Goal: Obtain resource: Download file/media

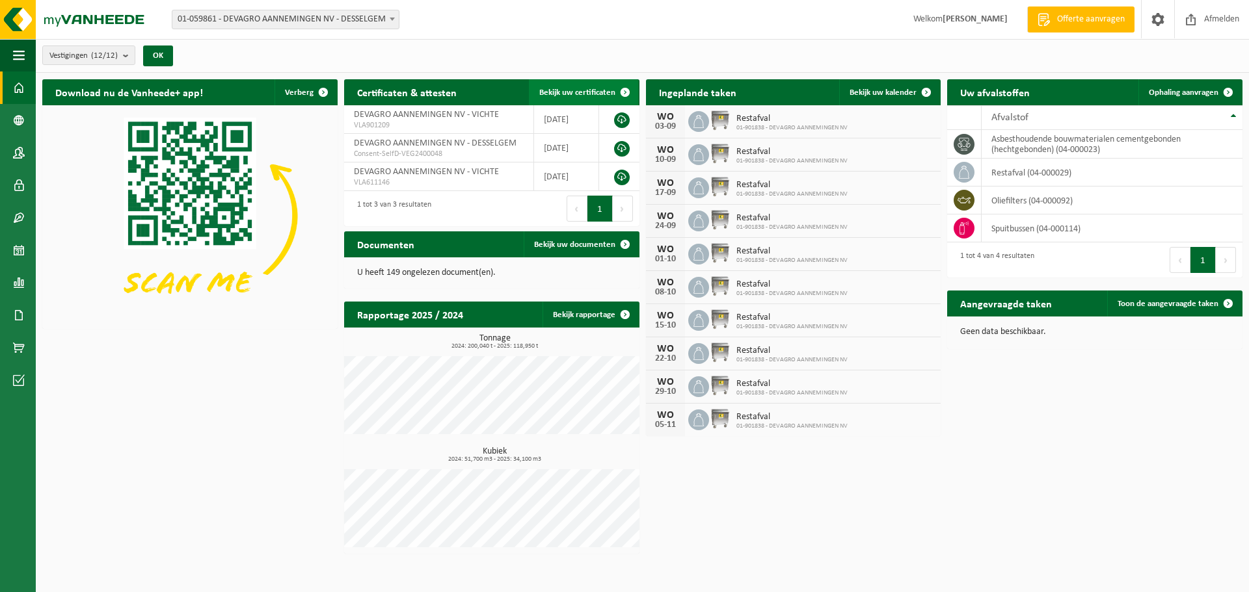
click at [585, 90] on span "Bekijk uw certificaten" at bounding box center [577, 92] width 76 height 8
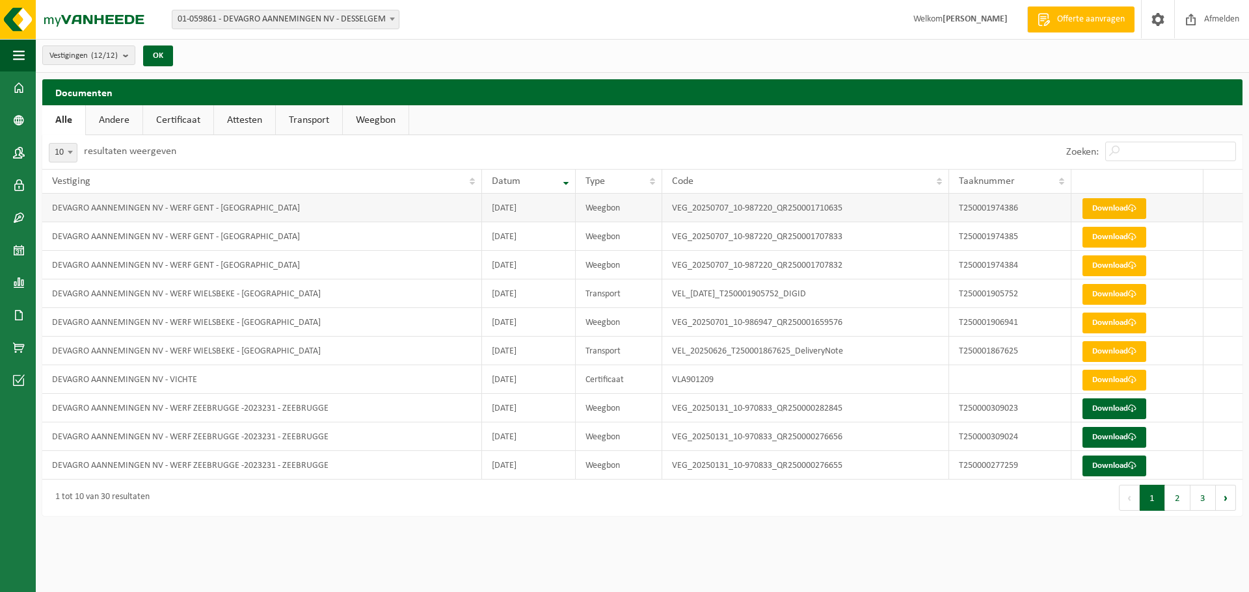
click at [1123, 211] on link "Download" at bounding box center [1114, 208] width 64 height 21
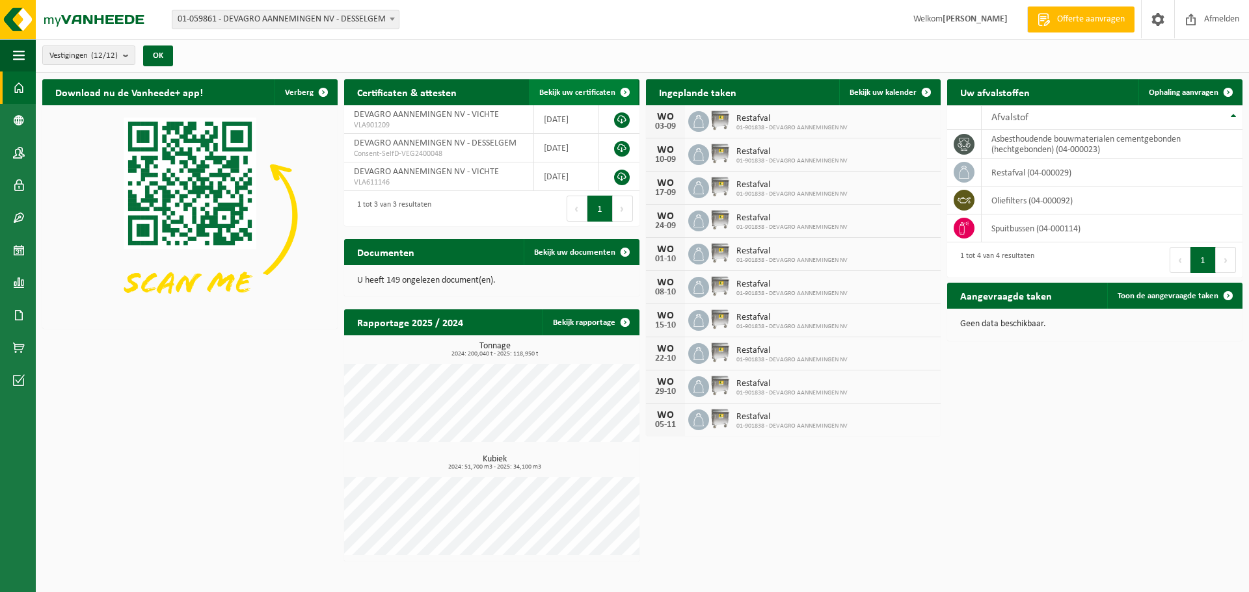
click at [576, 83] on link "Bekijk uw certificaten" at bounding box center [583, 92] width 109 height 26
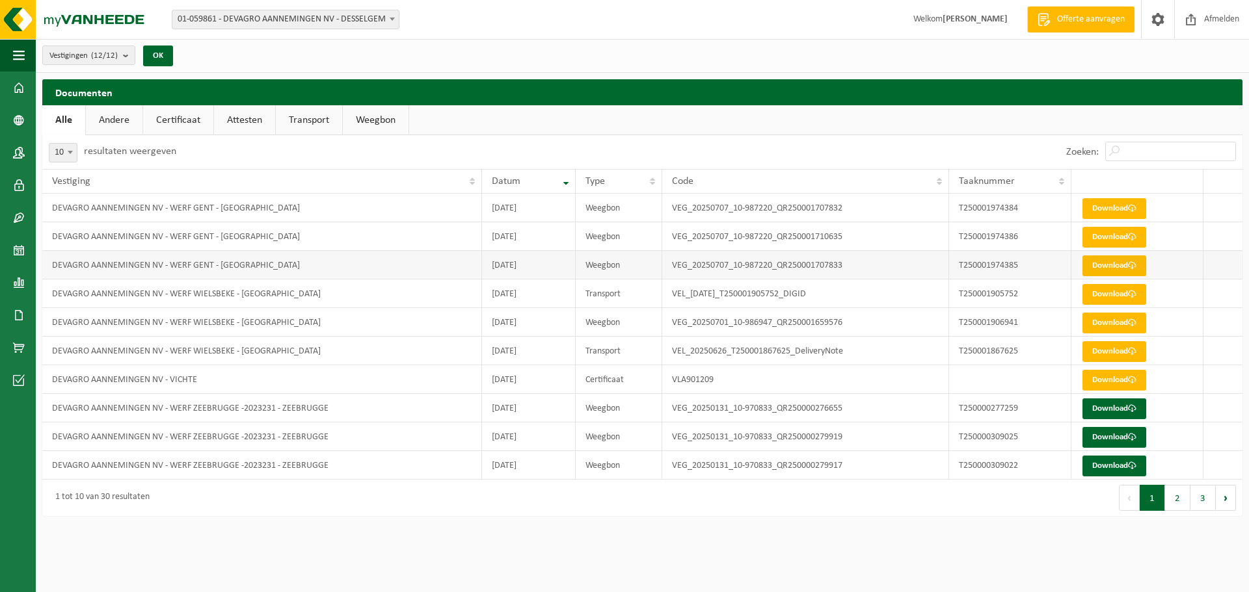
click at [1120, 264] on link "Download" at bounding box center [1114, 266] width 64 height 21
click at [1122, 233] on link "Download" at bounding box center [1114, 237] width 64 height 21
click at [1100, 204] on link "Download" at bounding box center [1114, 208] width 64 height 21
click at [1117, 208] on link "Download" at bounding box center [1114, 208] width 64 height 21
click at [107, 123] on link "Andere" at bounding box center [114, 120] width 57 height 30
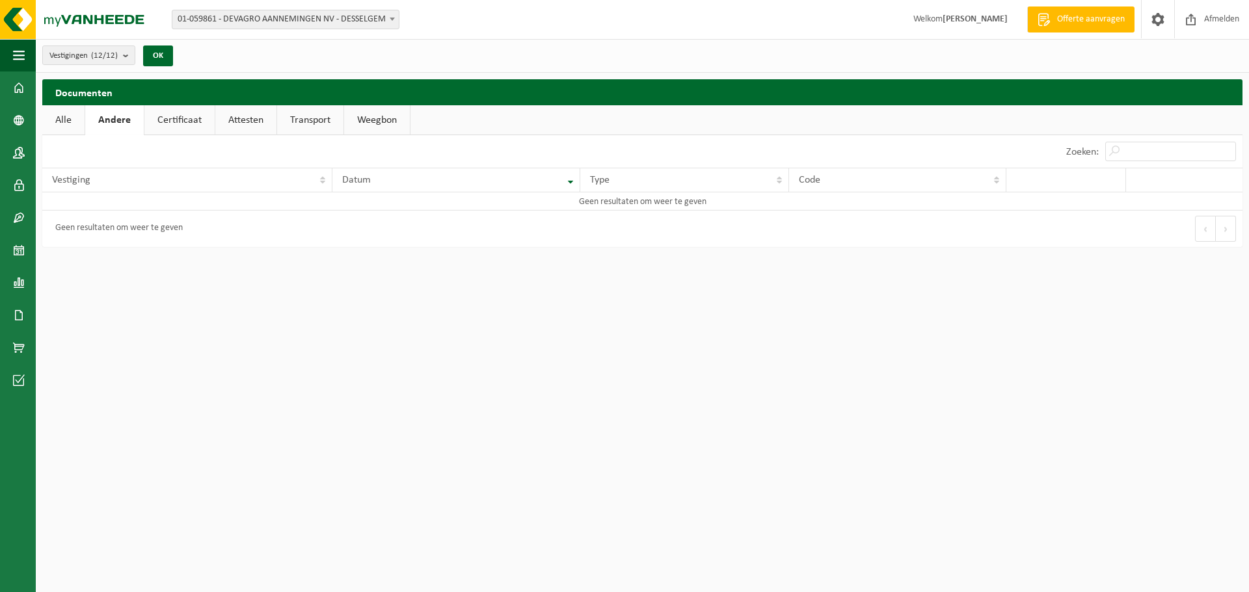
click at [142, 122] on link "Andere" at bounding box center [114, 120] width 59 height 30
click at [224, 122] on link "Attesten" at bounding box center [245, 120] width 61 height 30
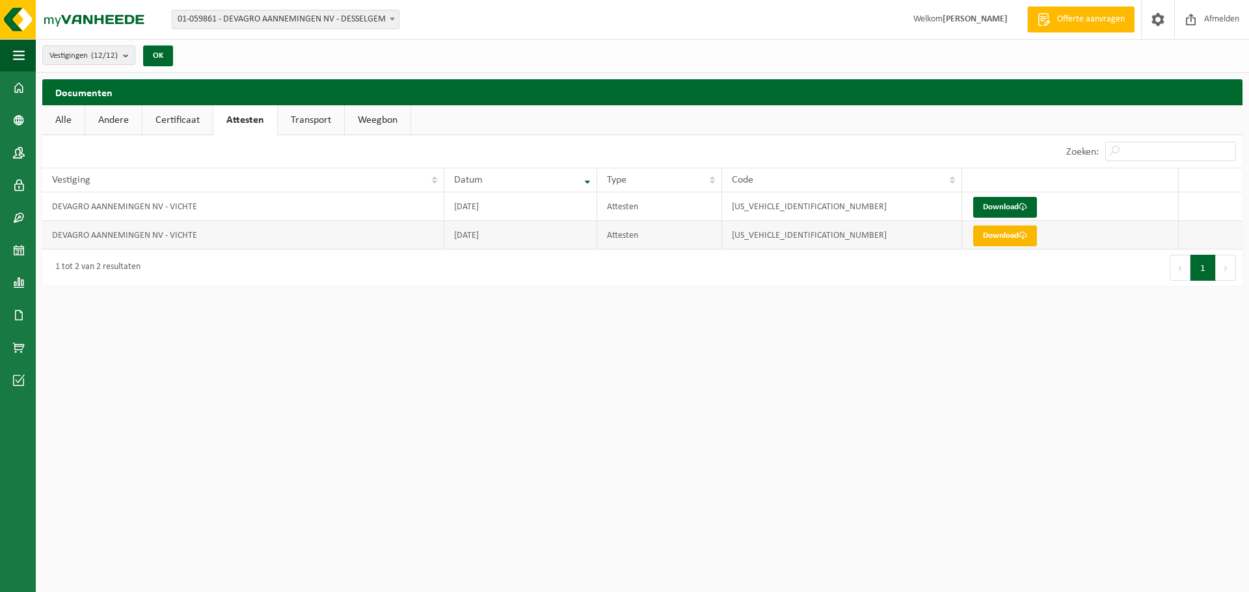
click at [983, 234] on link "Download" at bounding box center [1005, 236] width 64 height 21
click at [53, 121] on link "Alle" at bounding box center [63, 120] width 42 height 30
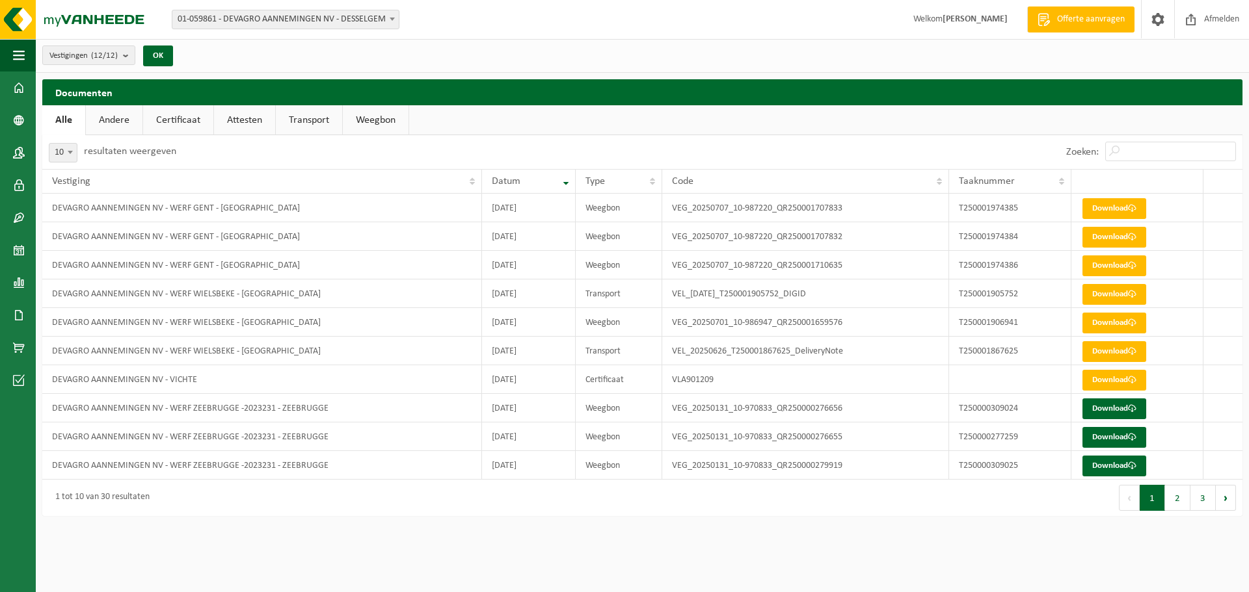
click at [393, 18] on b at bounding box center [392, 19] width 5 height 3
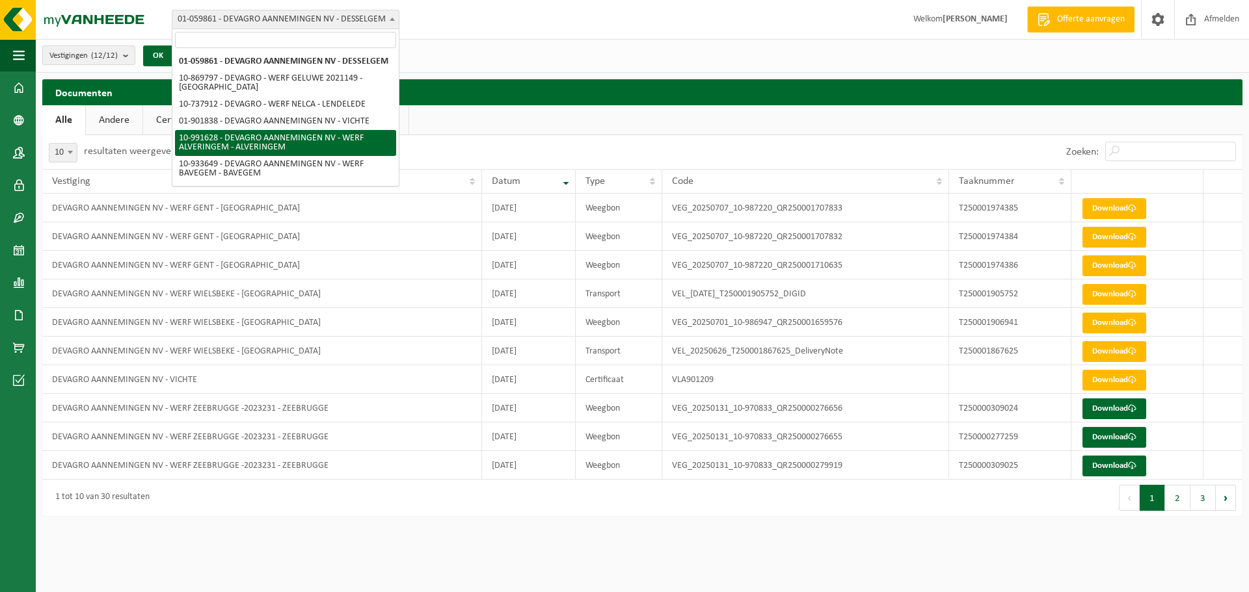
select select "169825"
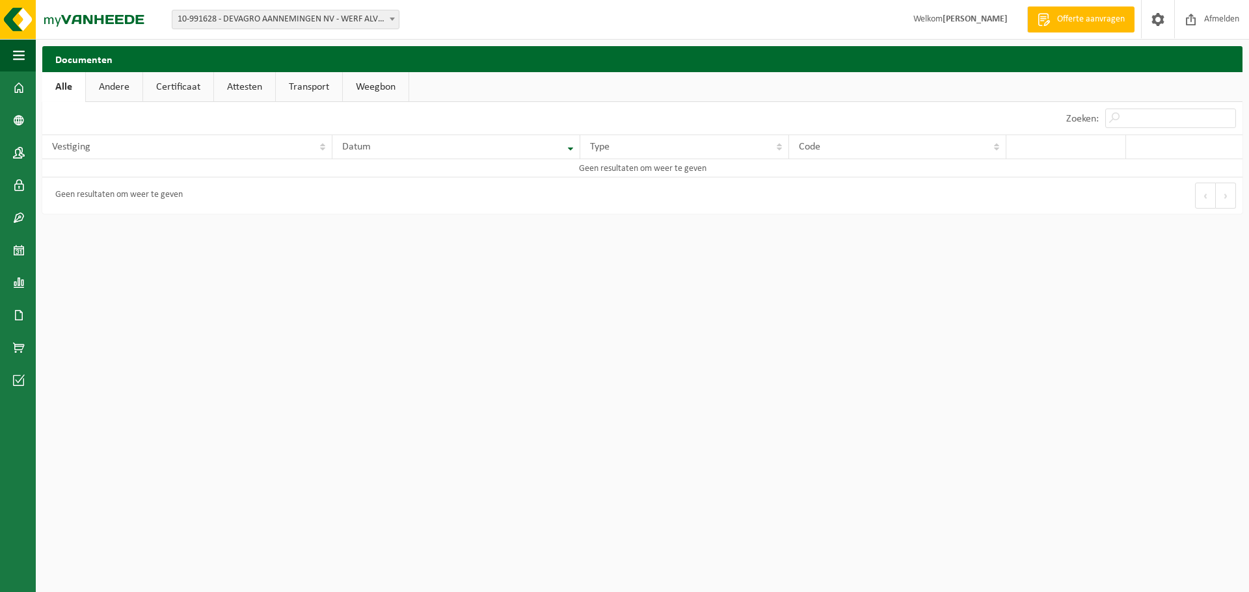
click at [77, 87] on link "Alle" at bounding box center [63, 87] width 43 height 30
click at [393, 20] on b at bounding box center [392, 19] width 5 height 3
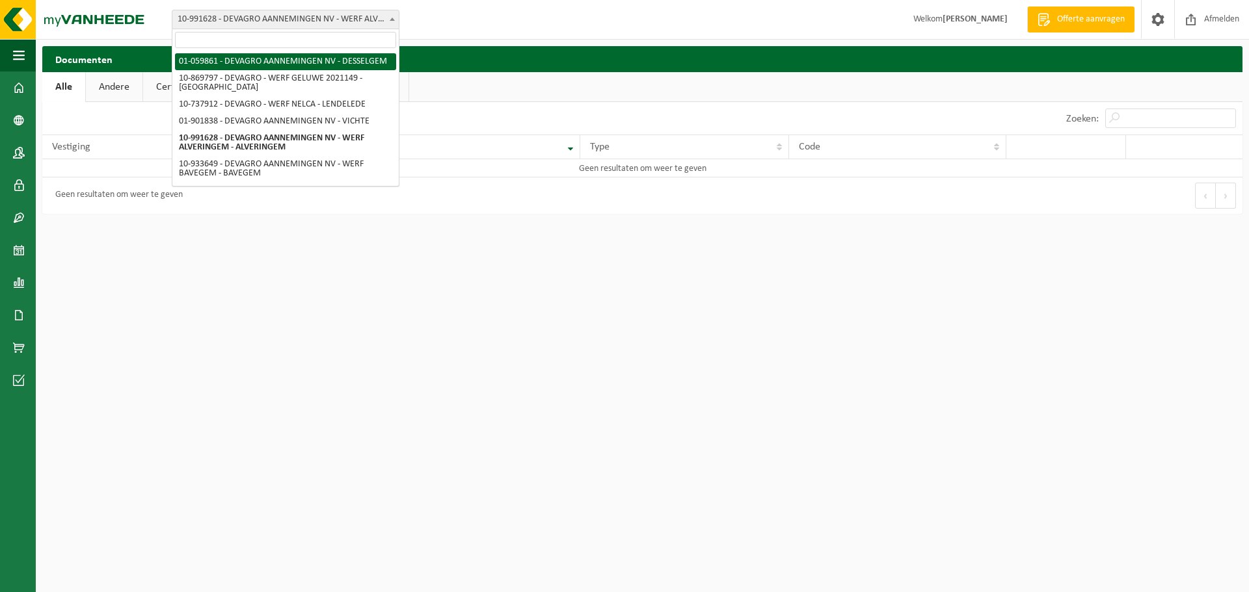
select select "390"
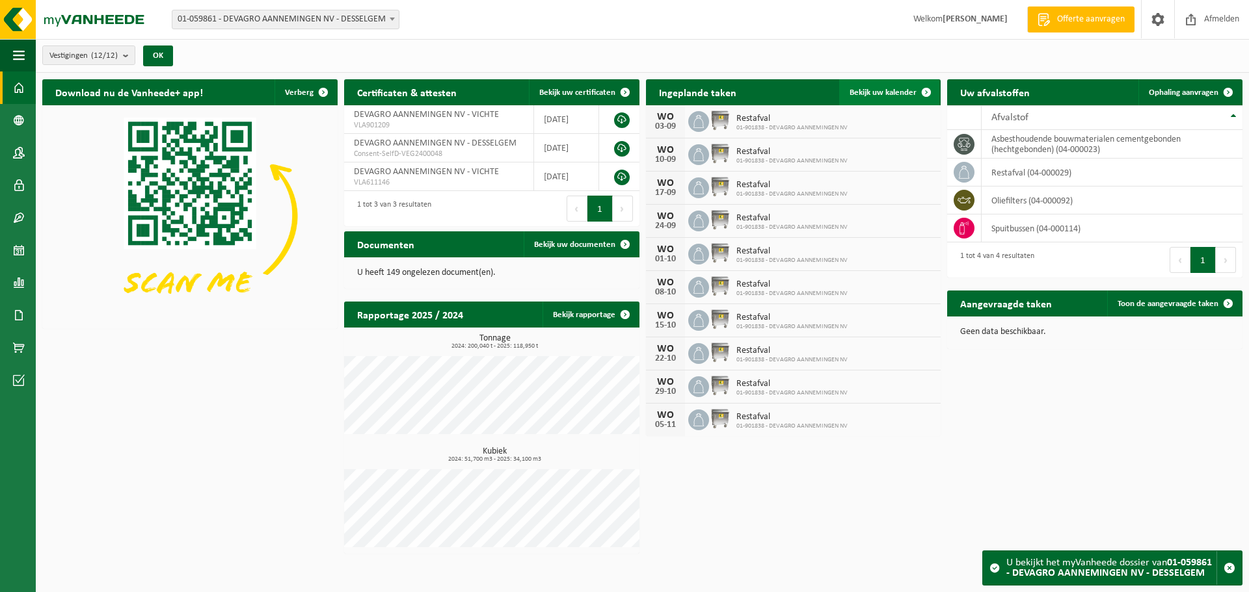
click at [877, 90] on span "Bekijk uw kalender" at bounding box center [882, 92] width 67 height 8
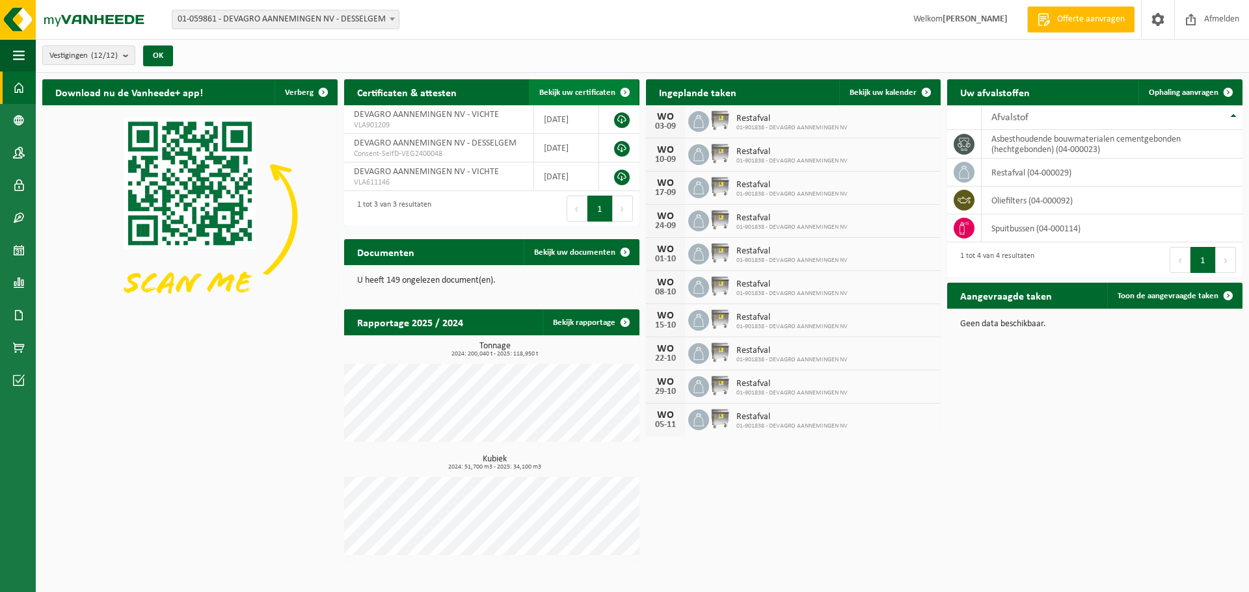
click at [625, 92] on span at bounding box center [625, 92] width 26 height 26
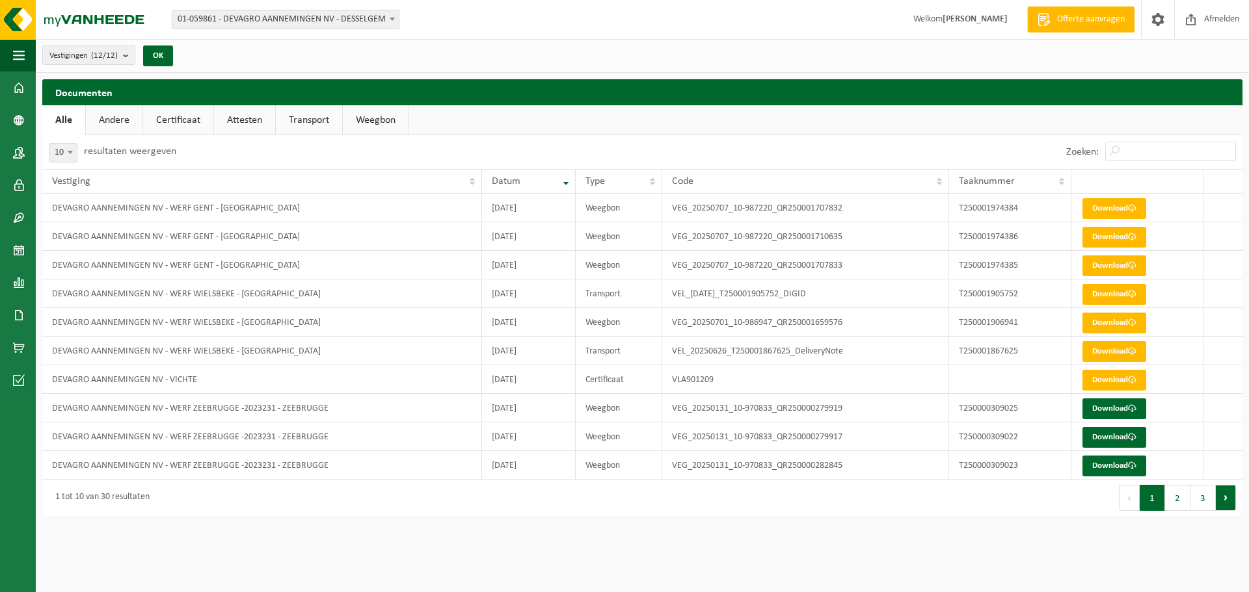
click at [1225, 499] on button "Volgende" at bounding box center [1226, 498] width 20 height 26
